Goal: Information Seeking & Learning: Learn about a topic

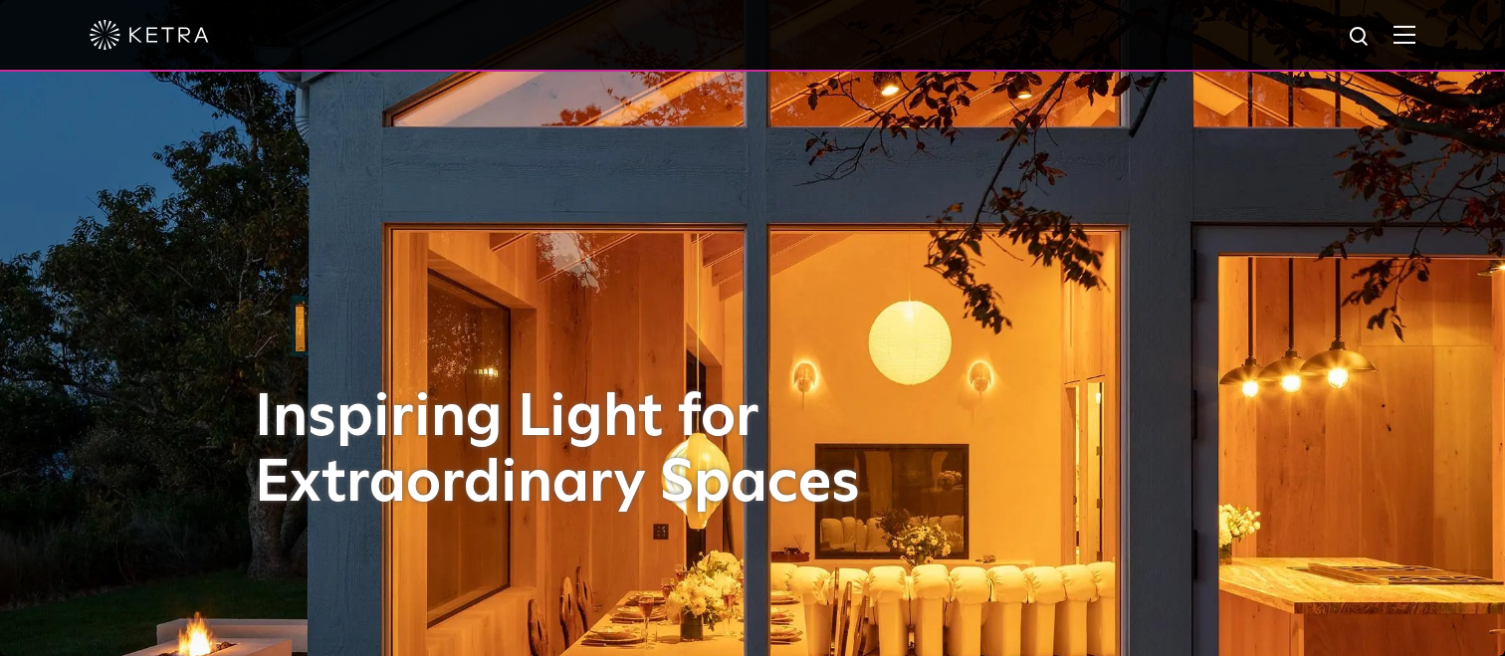
click at [1407, 40] on img at bounding box center [1404, 34] width 22 height 19
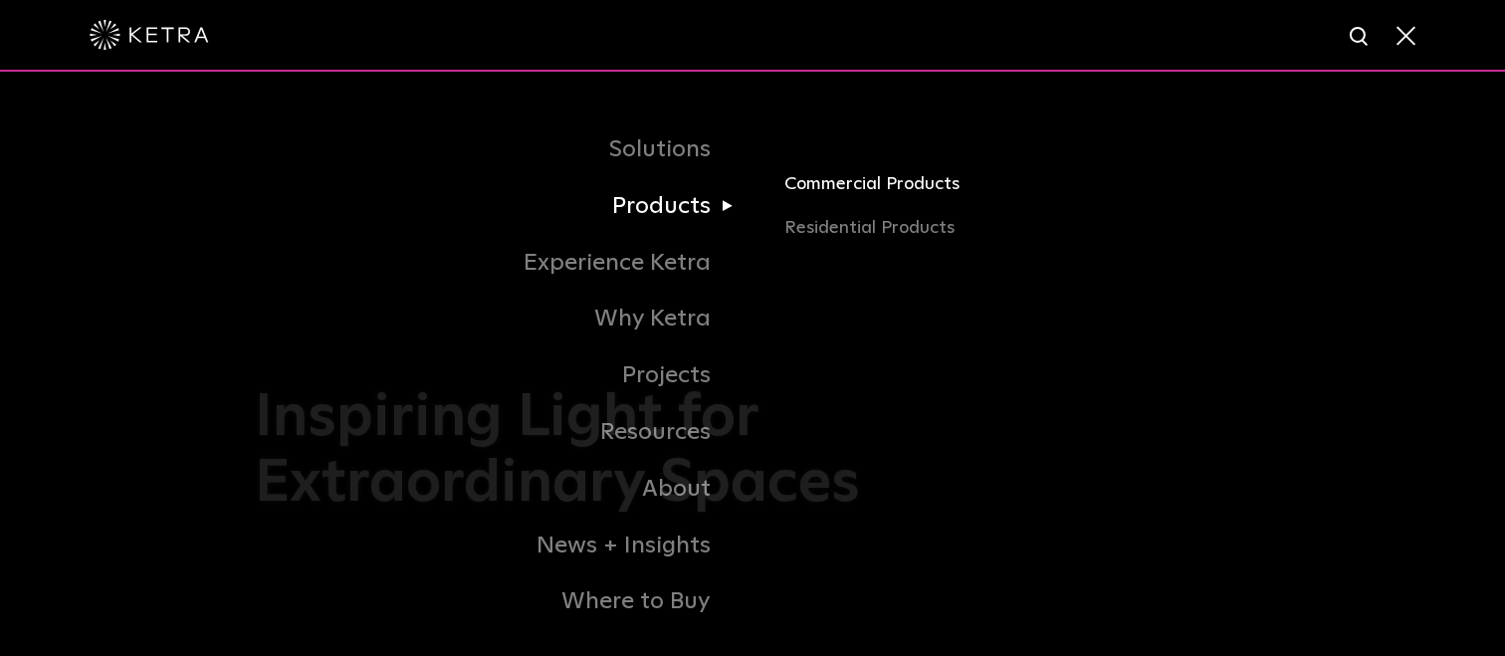
click at [849, 184] on link "Commercial Products" at bounding box center [1017, 192] width 466 height 44
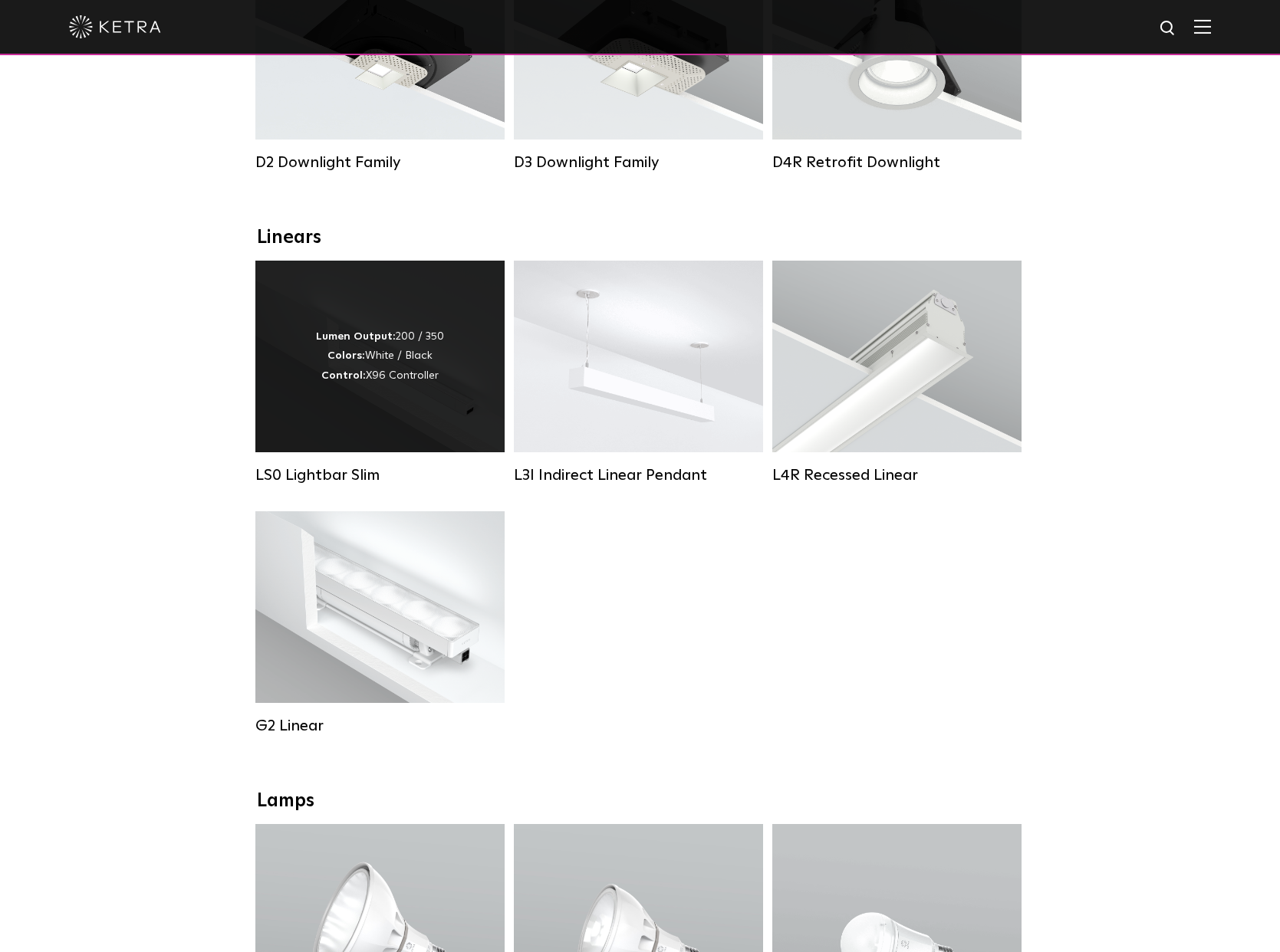
scroll to position [735, 0]
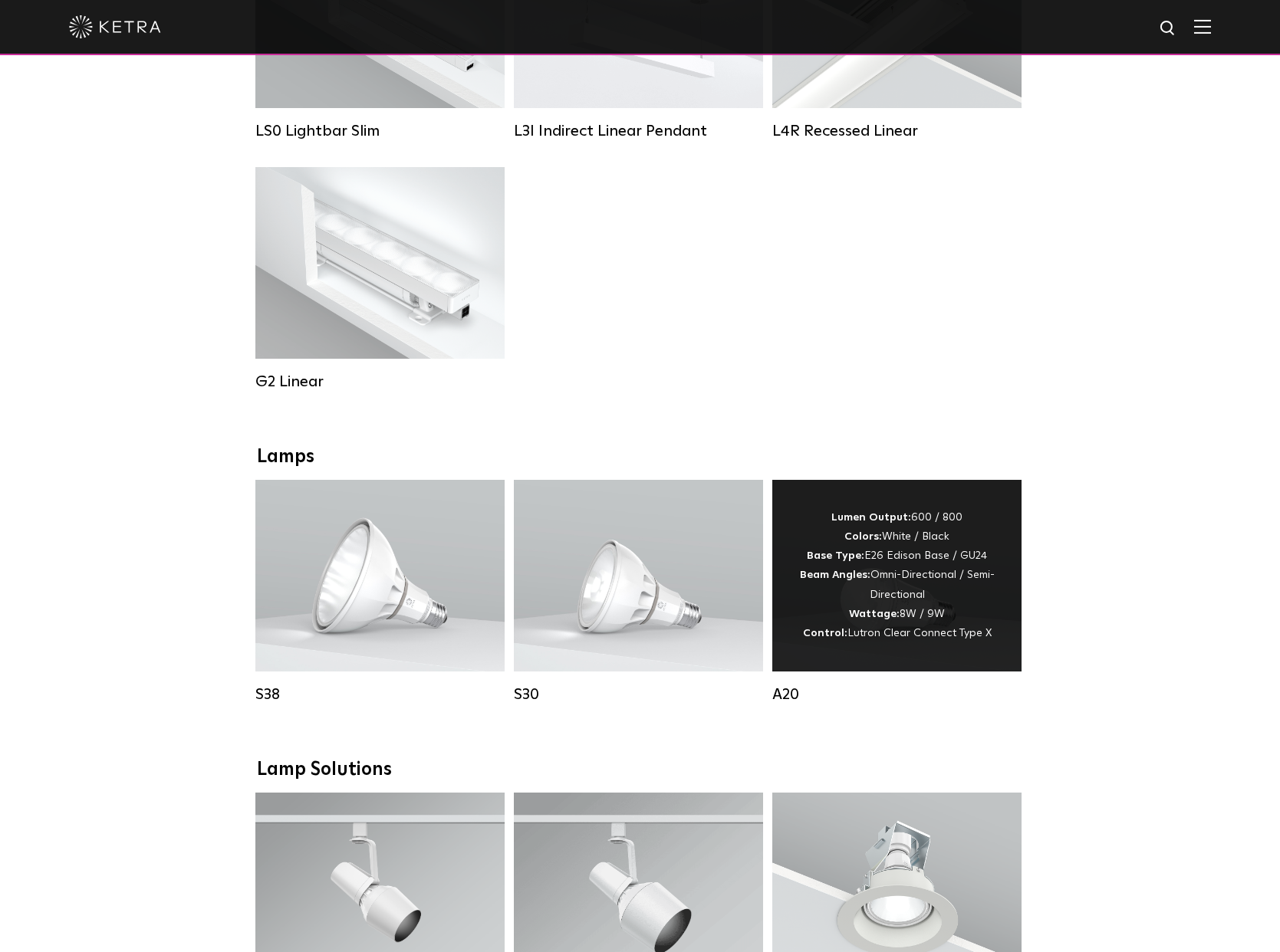
click at [988, 504] on div "Lumen Output: 600 / 800 Colors: White / Black Base Type: E26 Edison Base / GU24…" at bounding box center [897, 575] width 203 height 135
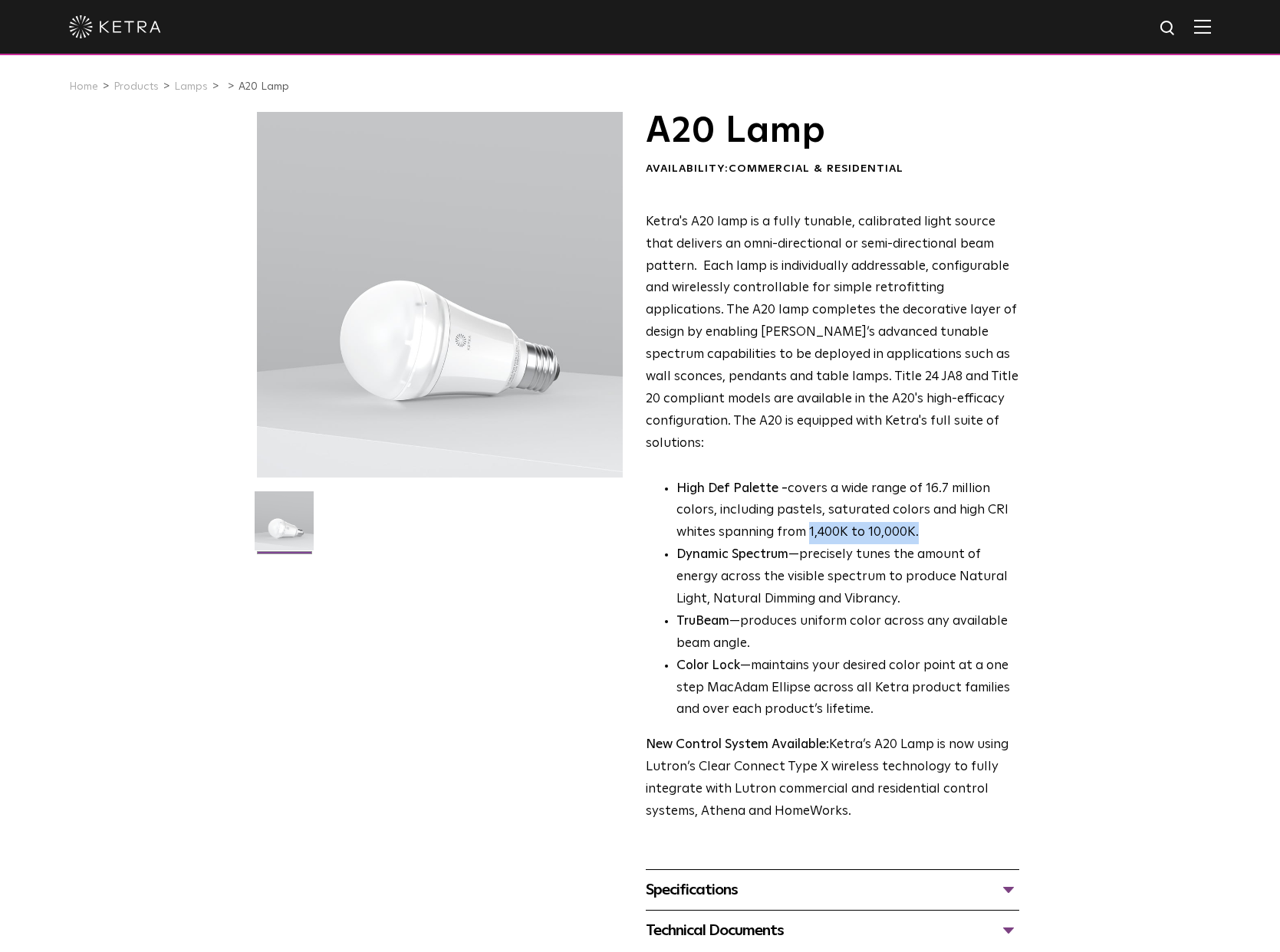
drag, startPoint x: 807, startPoint y: 508, endPoint x: 922, endPoint y: 508, distance: 115.0
click at [922, 508] on p "High Def Palette - covers a wide range of 16.7 million colors, including pastel…" at bounding box center [848, 511] width 343 height 67
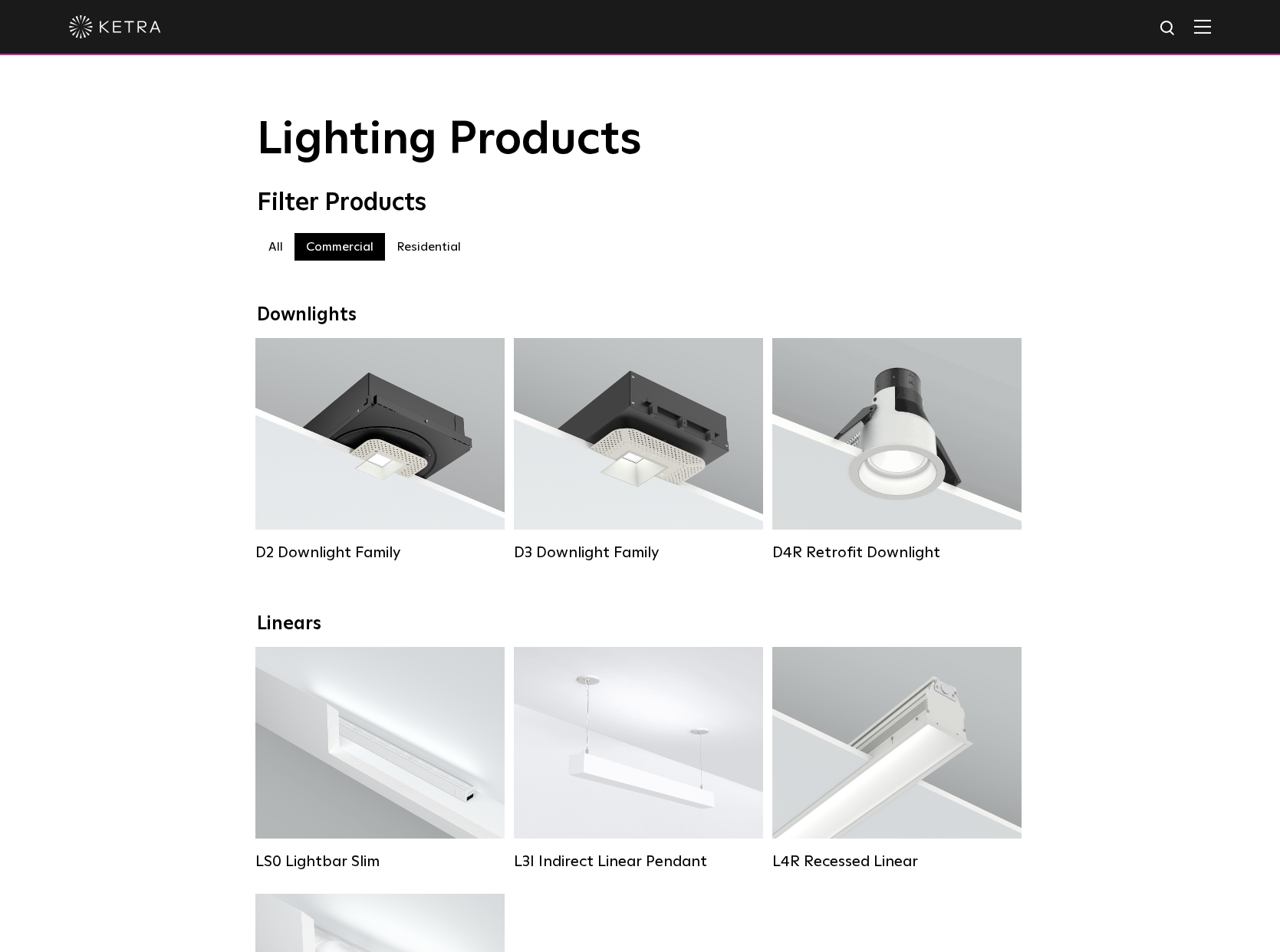
click at [1203, 31] on img at bounding box center [1203, 26] width 17 height 15
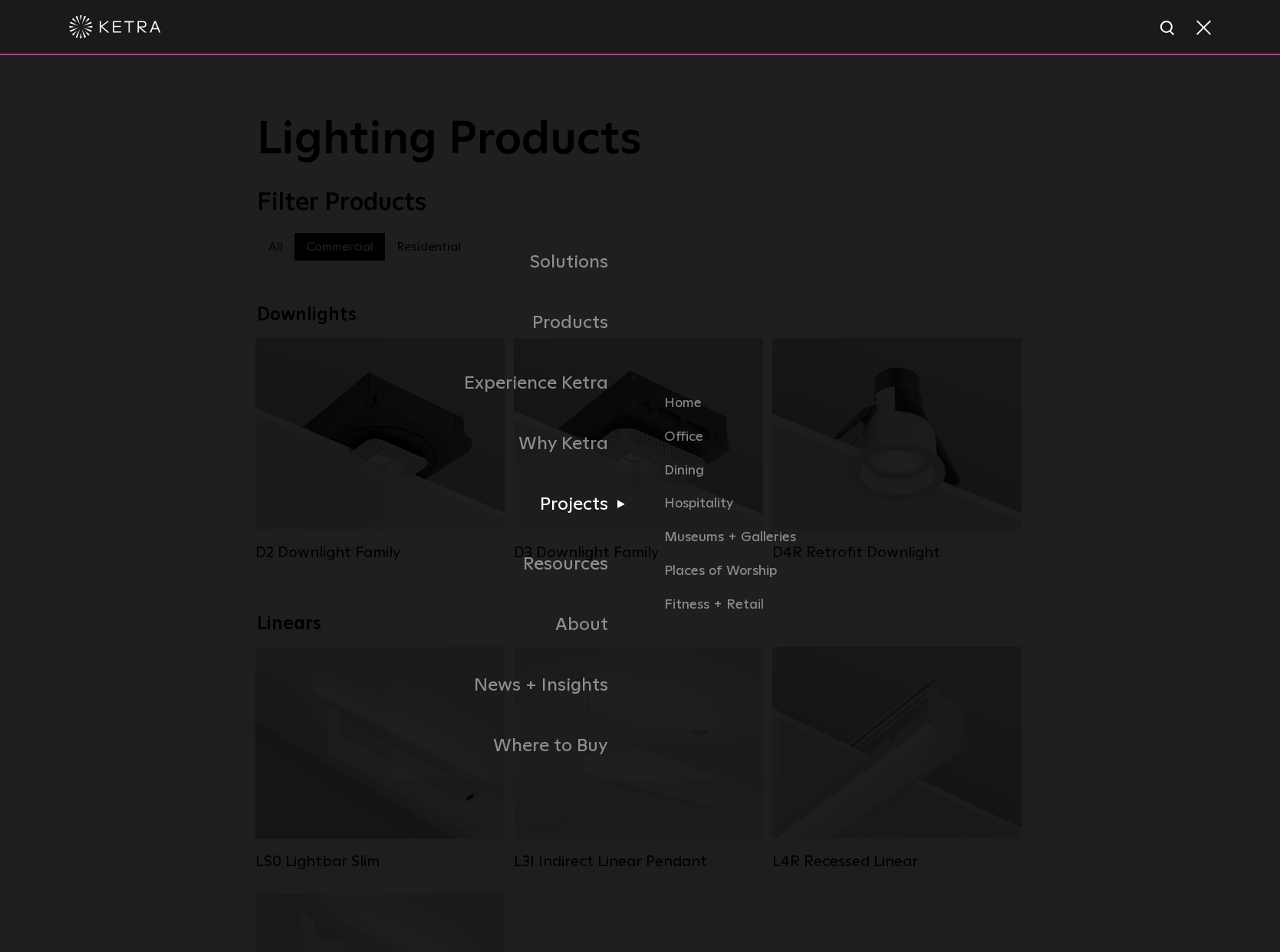
click at [584, 493] on link "Projects" at bounding box center [449, 504] width 384 height 61
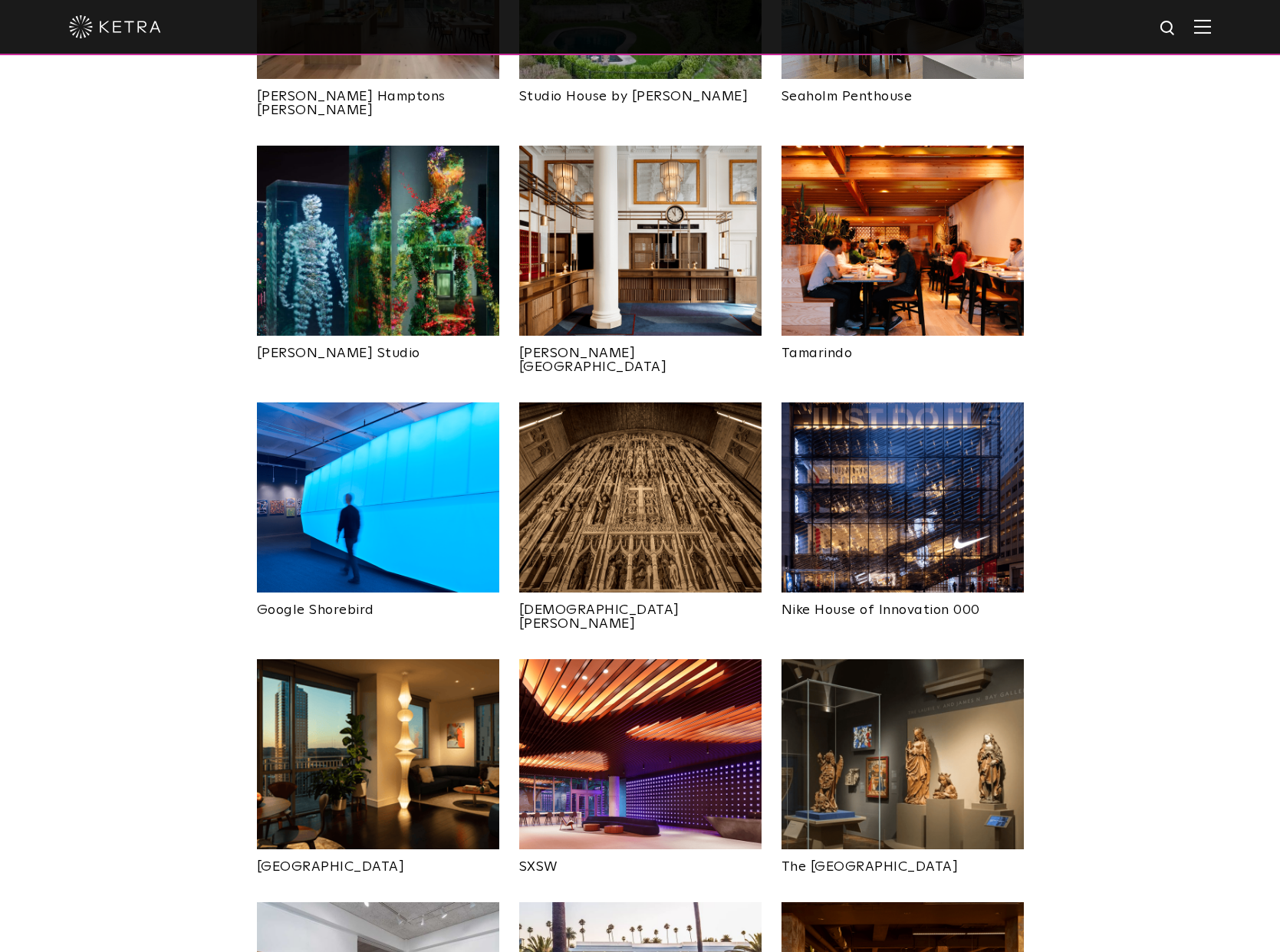
scroll to position [884, 0]
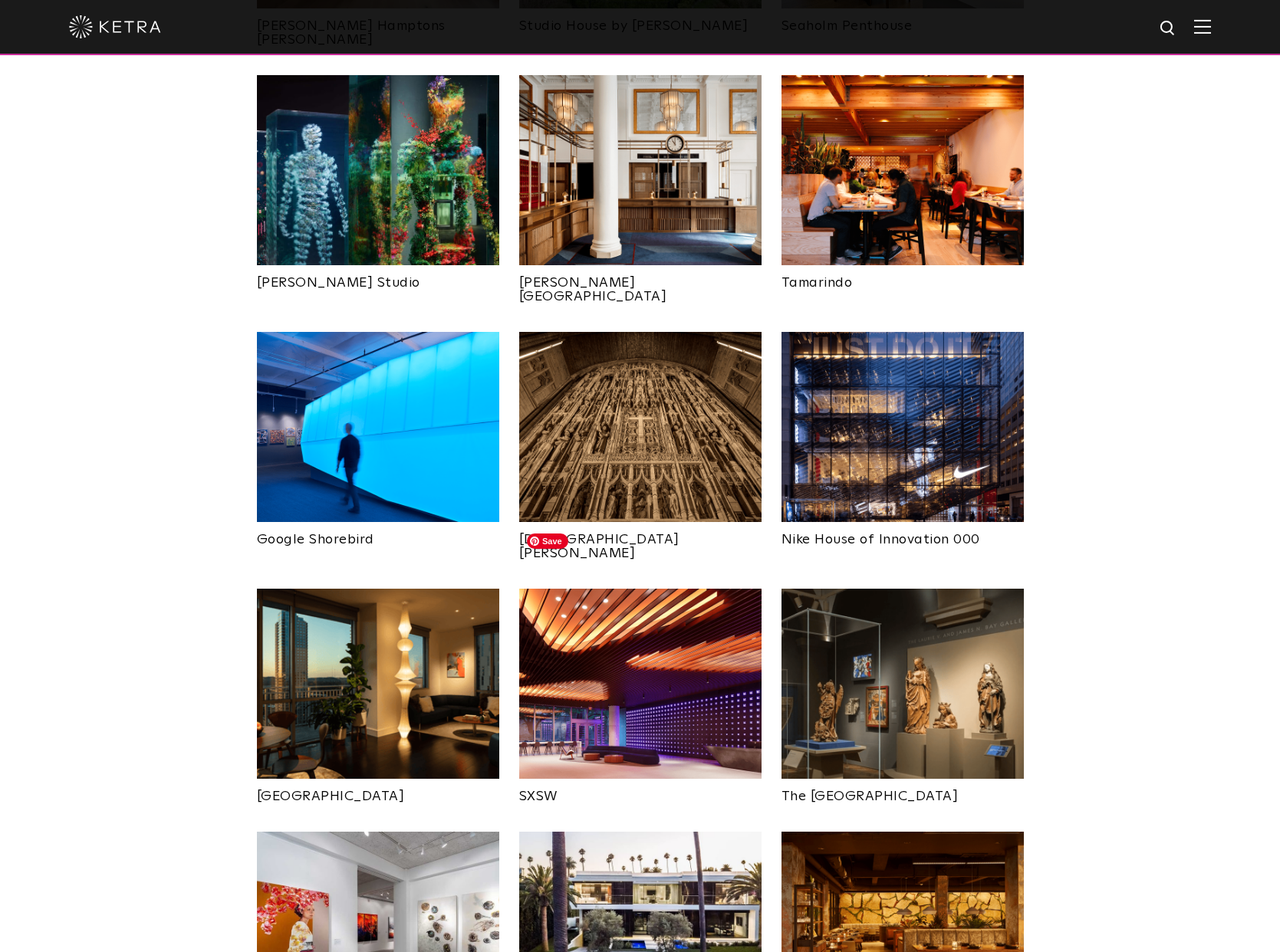
click at [685, 601] on img at bounding box center [640, 683] width 243 height 190
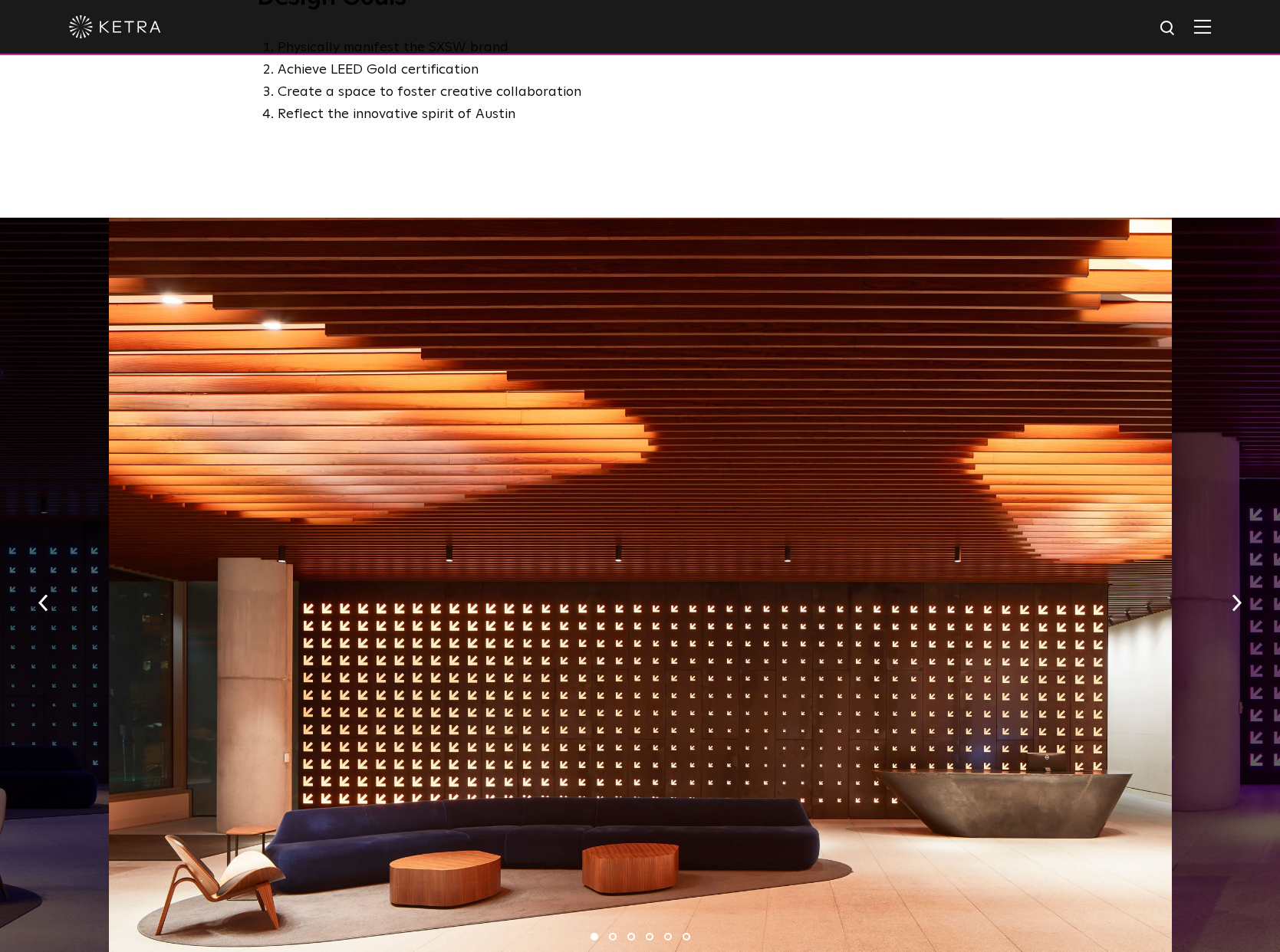
scroll to position [1066, 0]
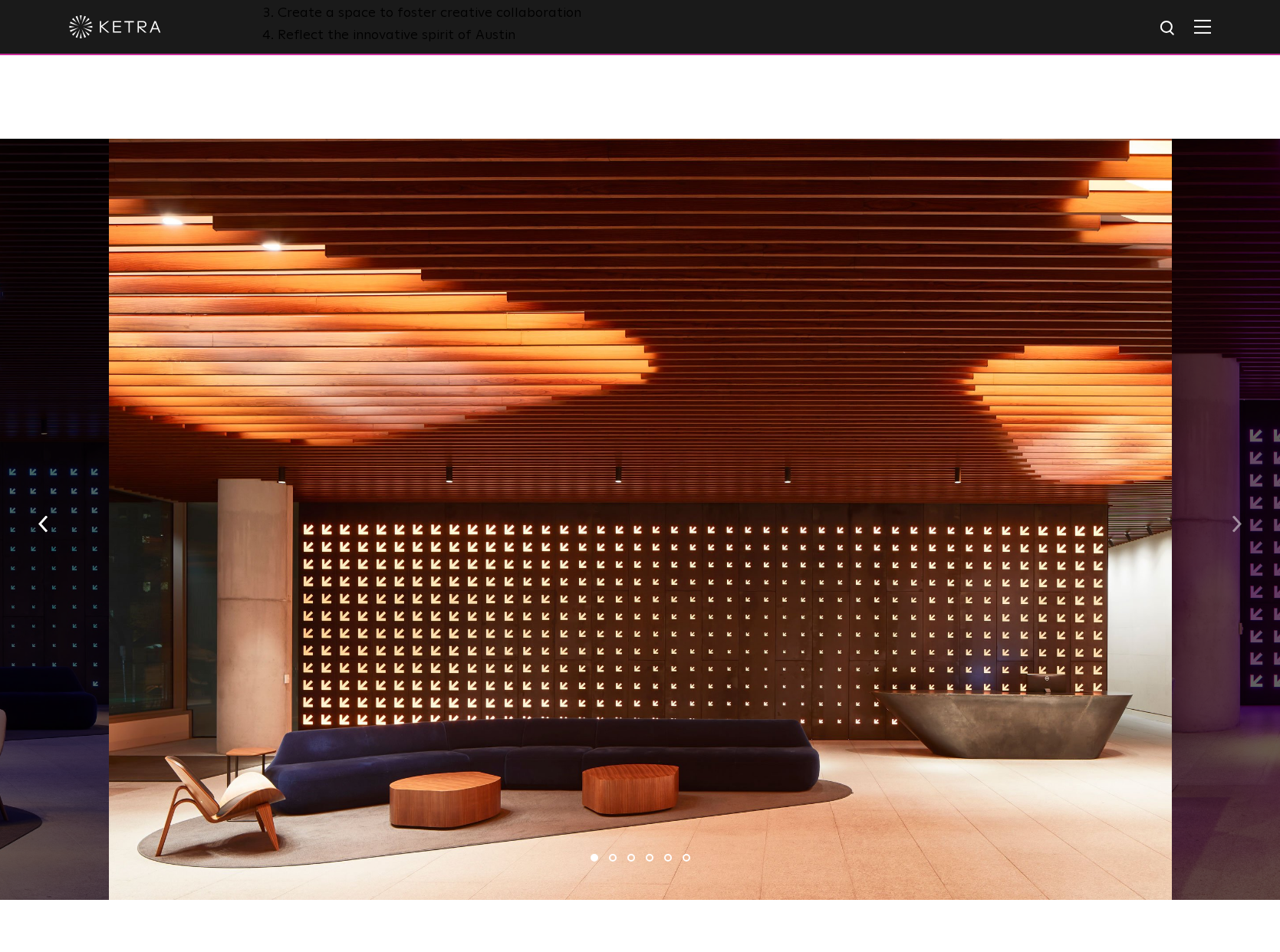
click at [1235, 516] on img "button" at bounding box center [1237, 525] width 10 height 17
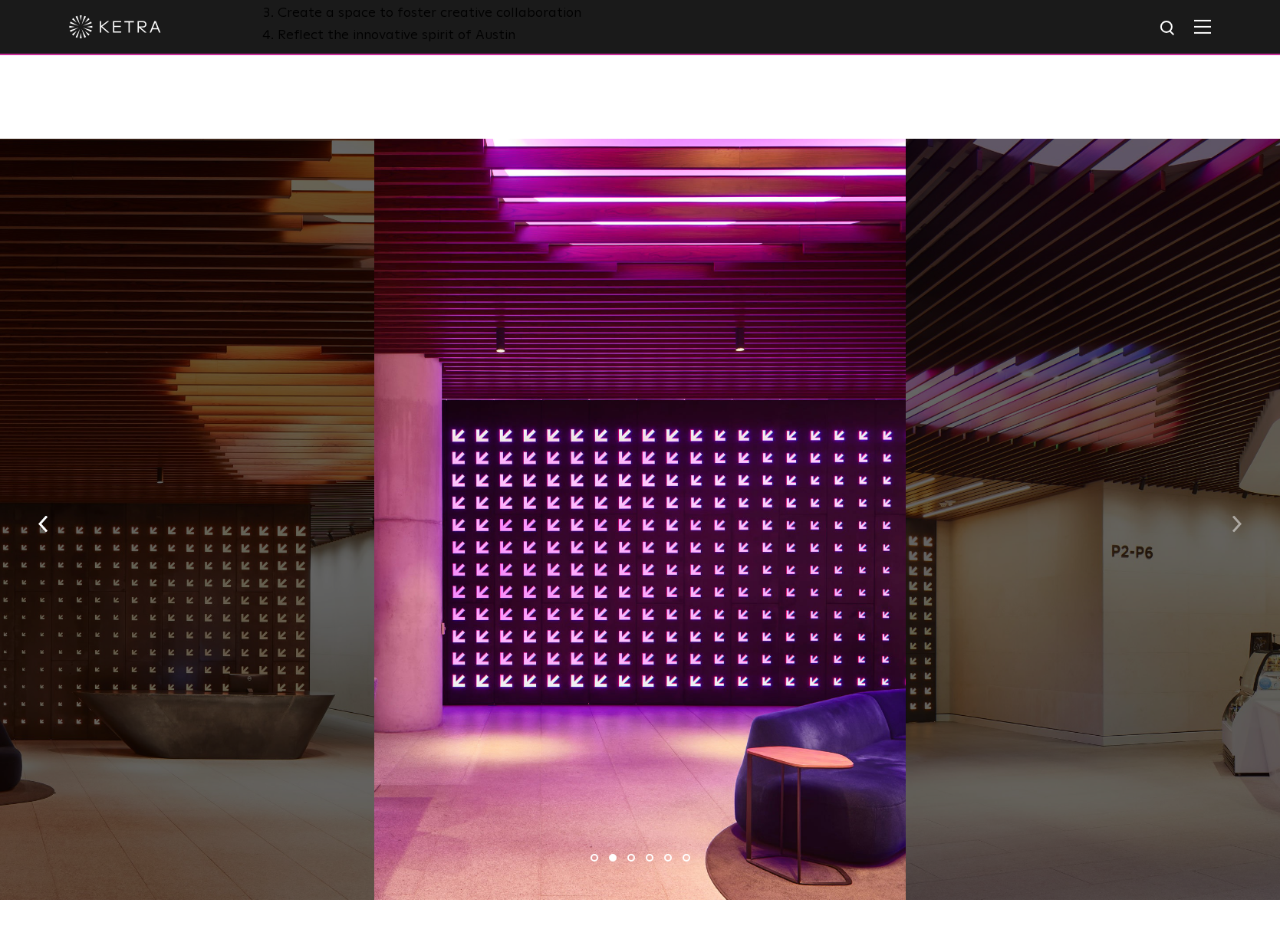
click at [1235, 516] on img "button" at bounding box center [1237, 525] width 10 height 17
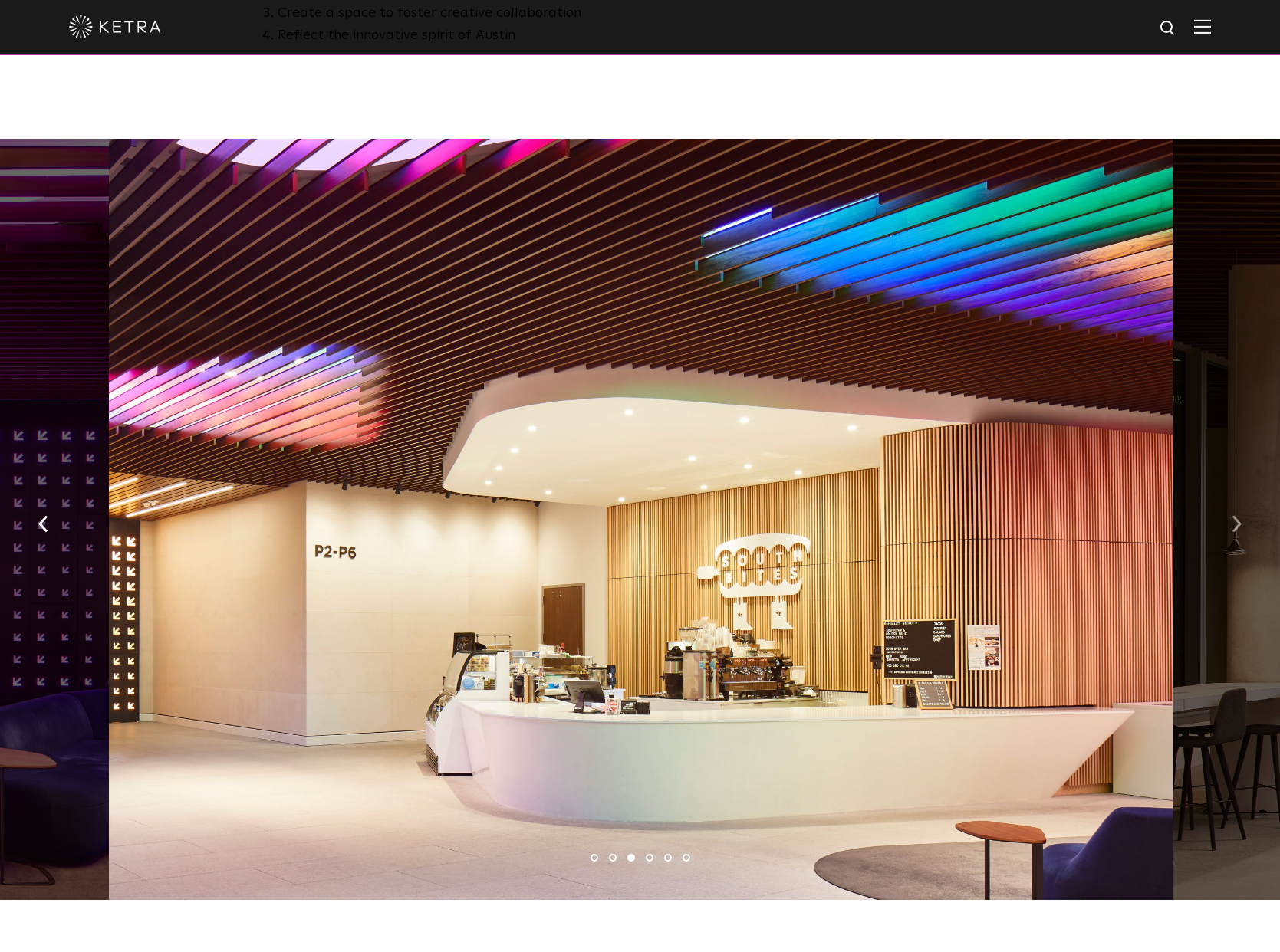
click at [1235, 516] on img "button" at bounding box center [1237, 525] width 10 height 17
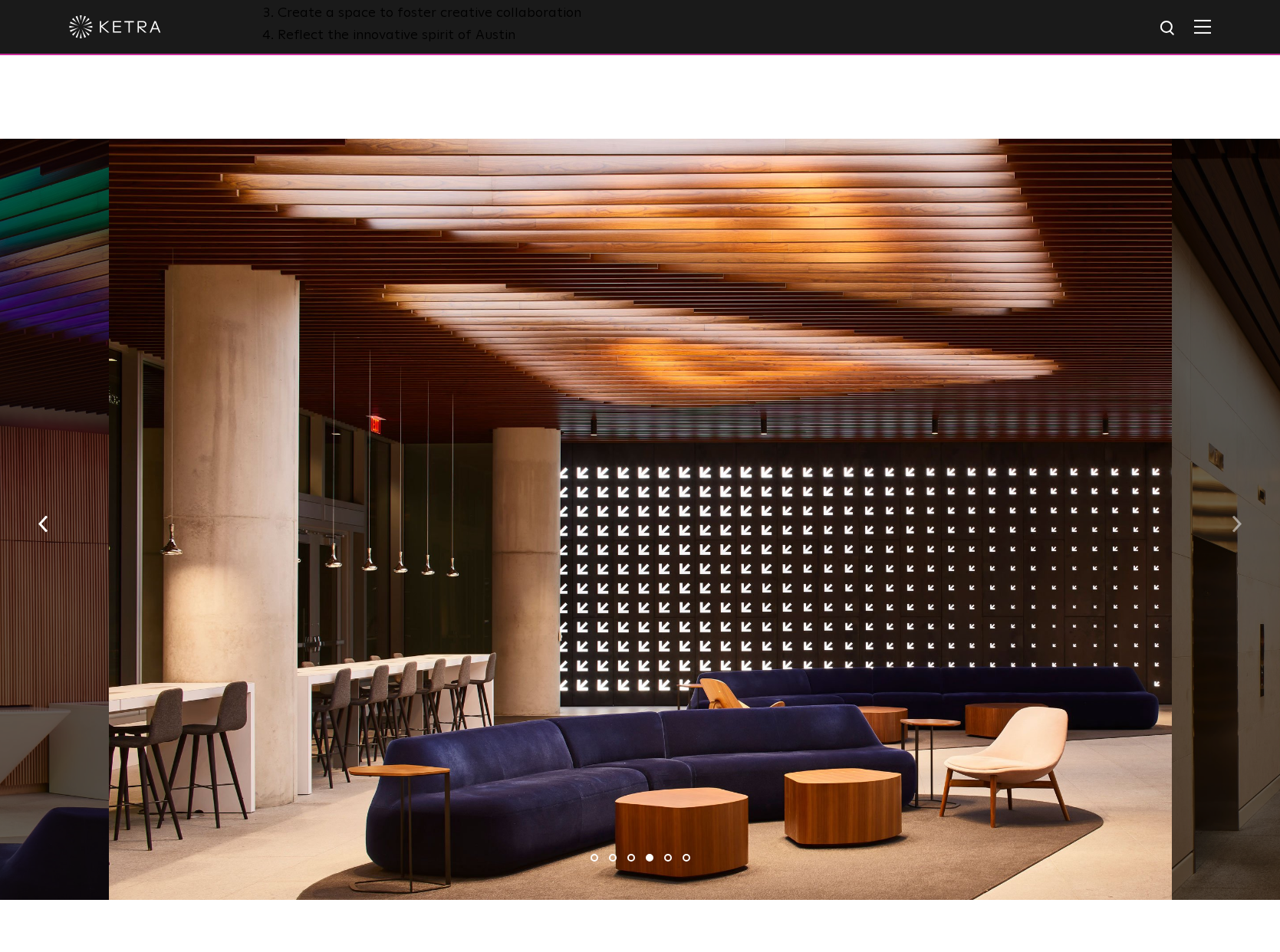
click at [1235, 516] on img "button" at bounding box center [1237, 525] width 10 height 17
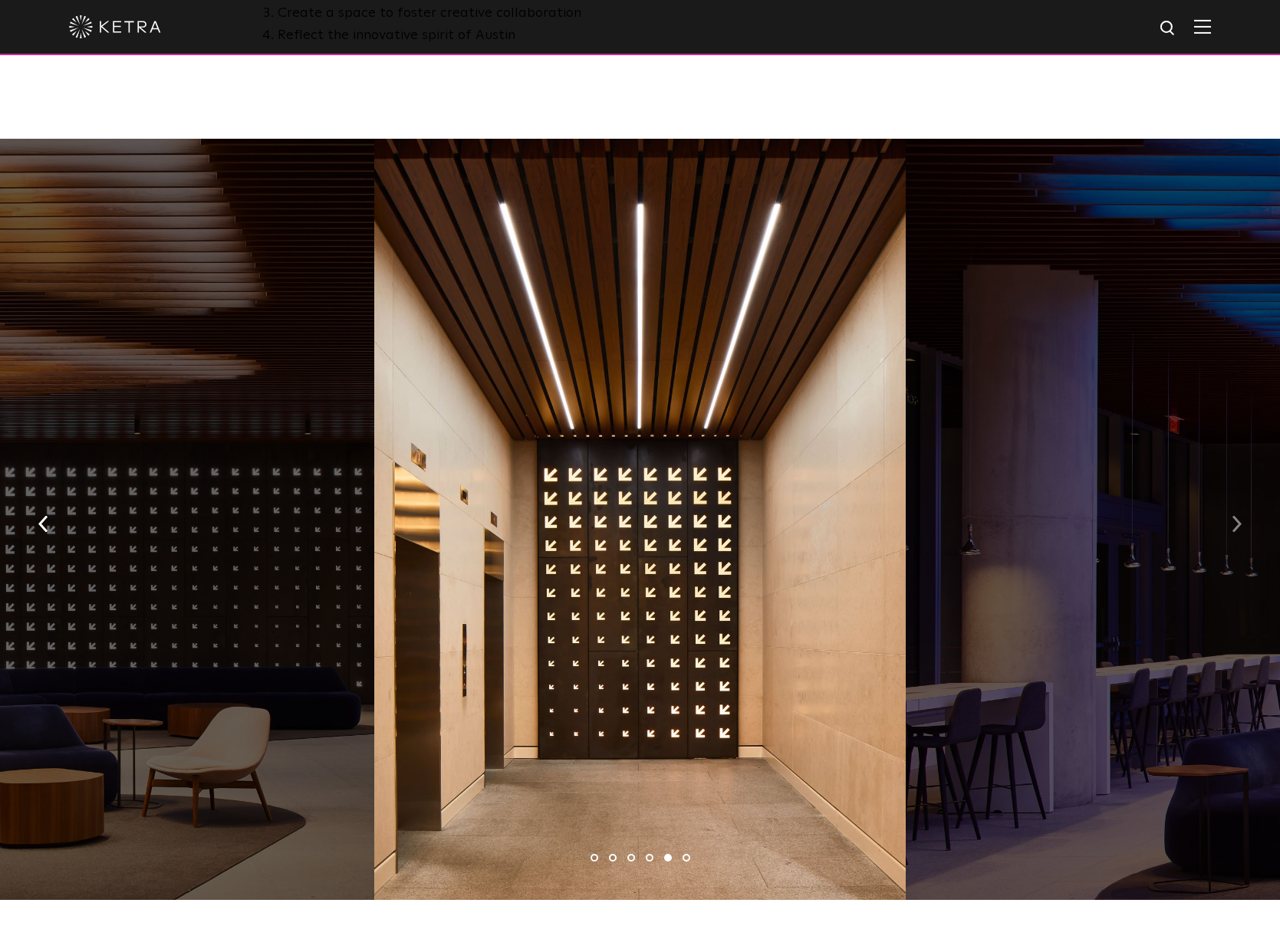
click at [1235, 516] on img "button" at bounding box center [1237, 525] width 10 height 17
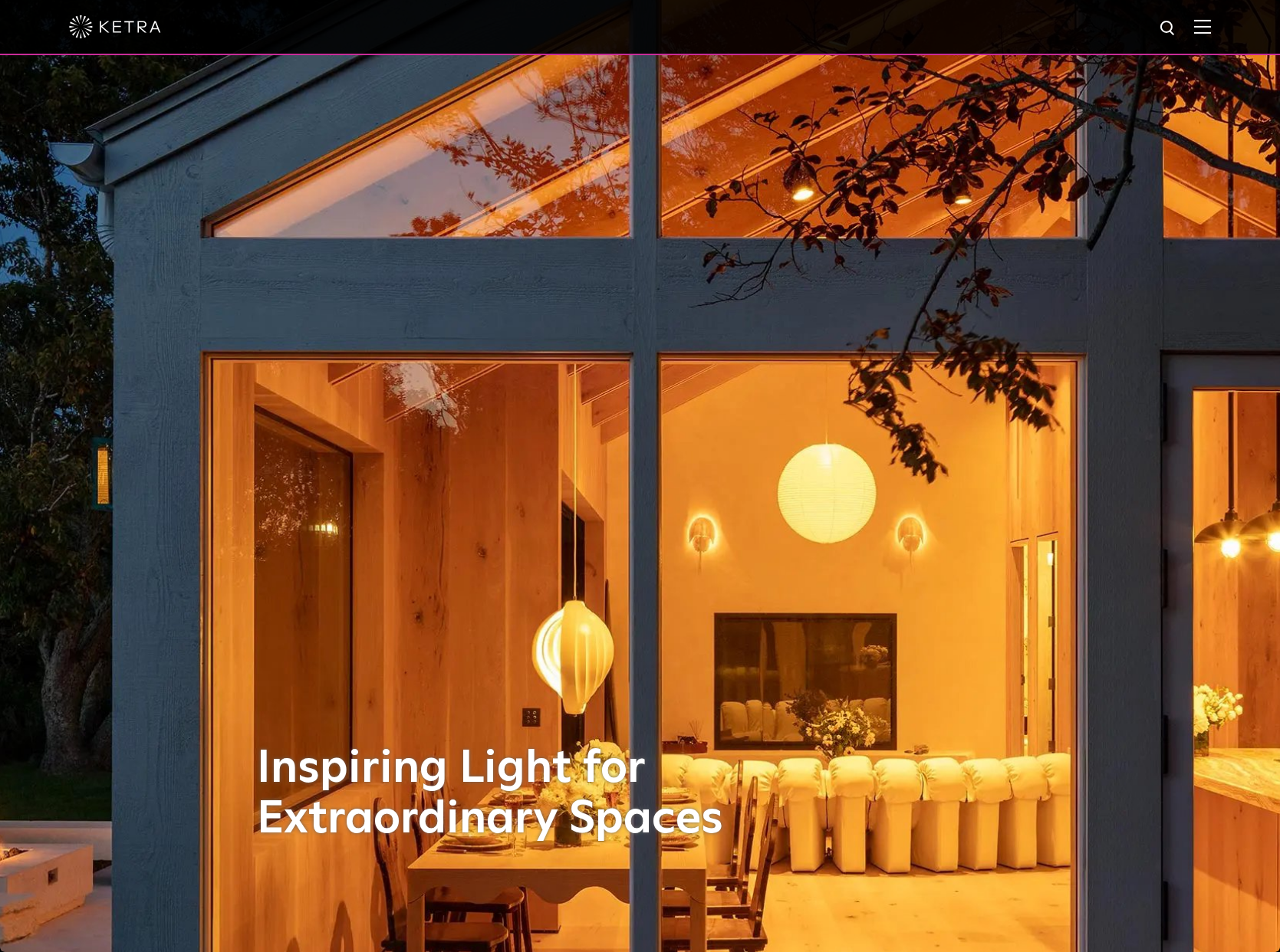
click at [1211, 32] on div at bounding box center [640, 28] width 1280 height 55
click at [1201, 25] on img at bounding box center [1203, 26] width 17 height 15
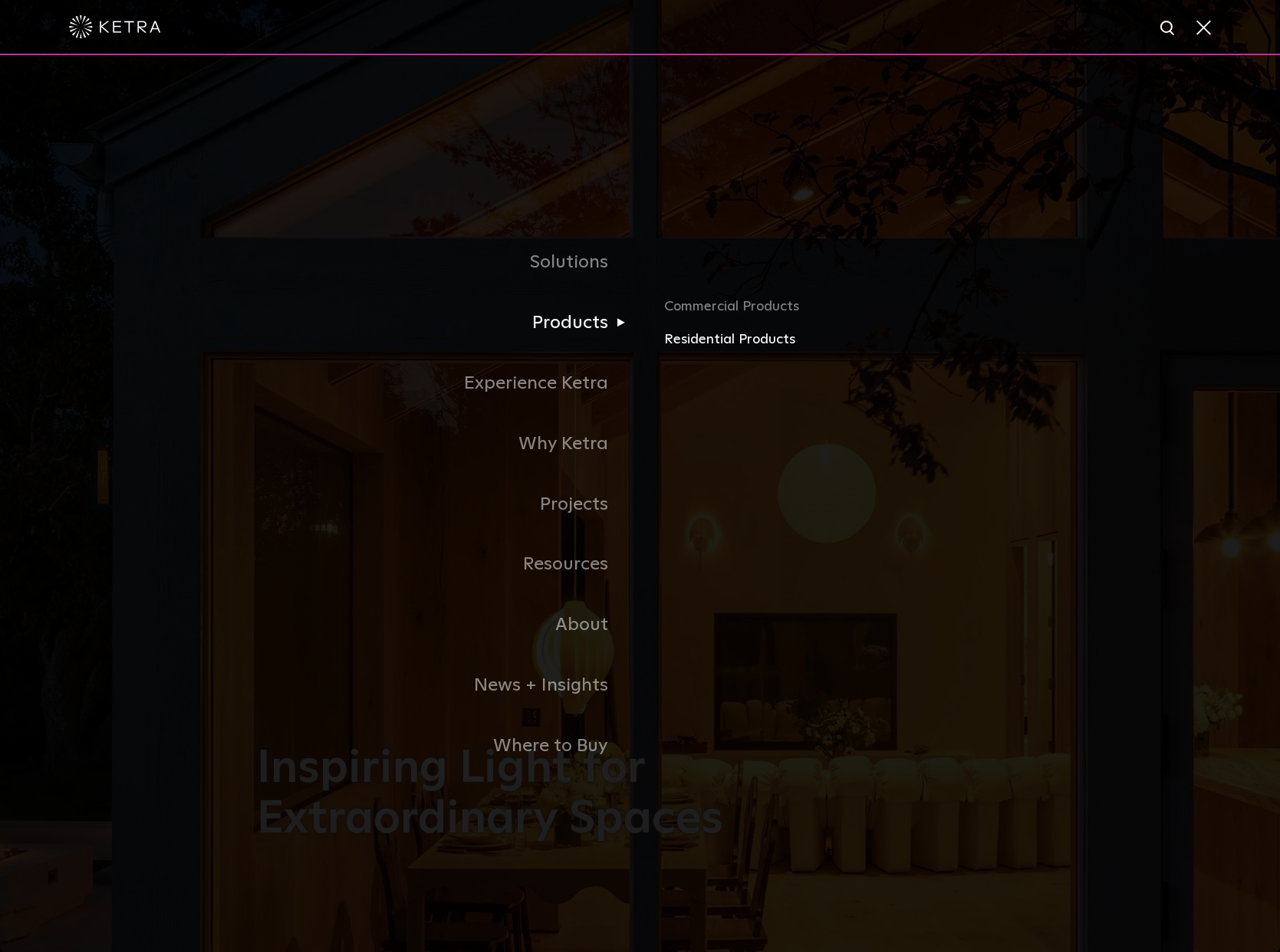
click at [708, 334] on link "Residential Products" at bounding box center [844, 340] width 359 height 22
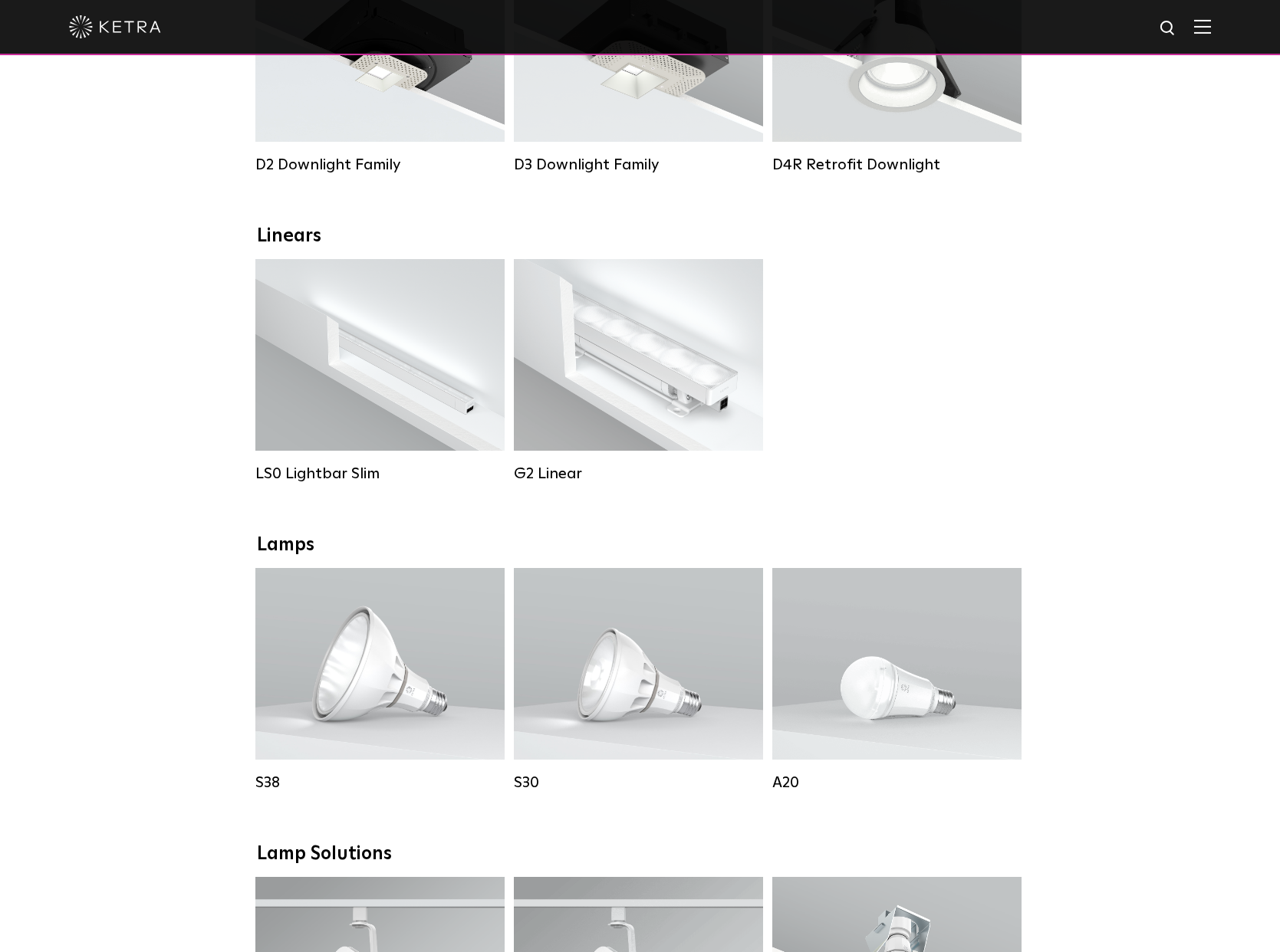
scroll to position [467, 0]
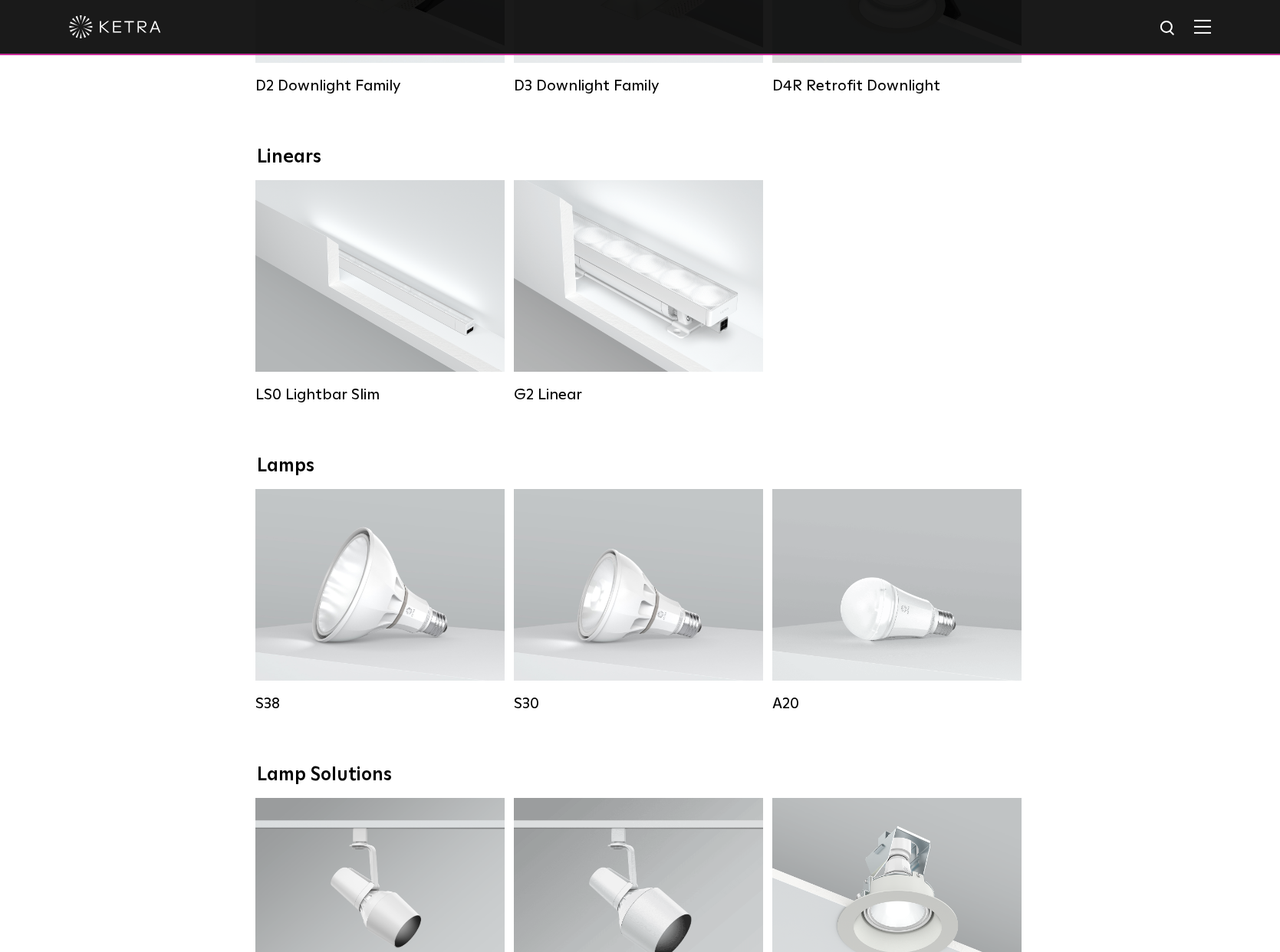
click at [993, 283] on div "LS0 Lightbar Slim Lumen Output: 200 / 350 Colors: White / Black Control: X96 Co…" at bounding box center [640, 303] width 778 height 247
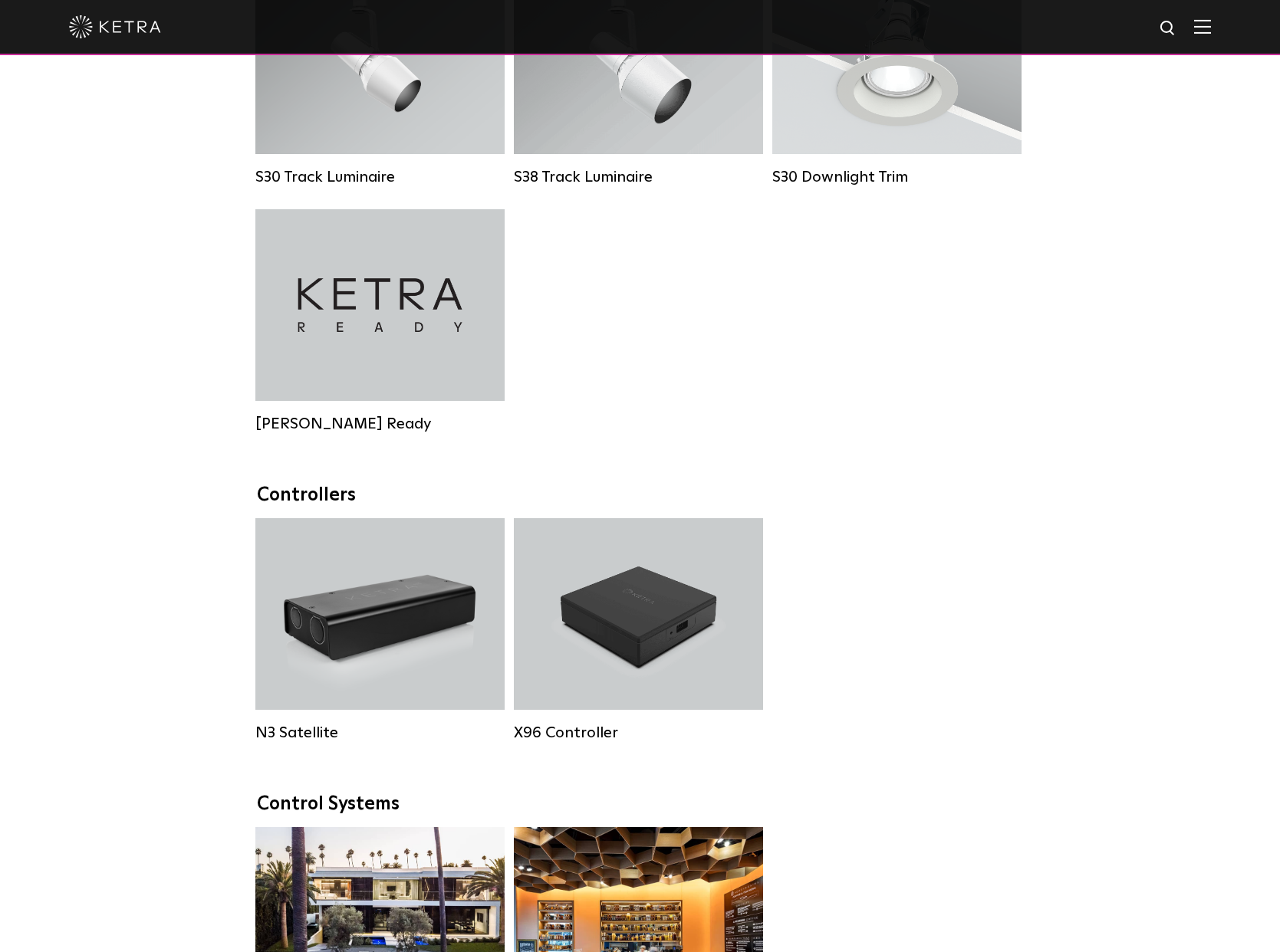
scroll to position [1614, 0]
